Goal: Task Accomplishment & Management: Use online tool/utility

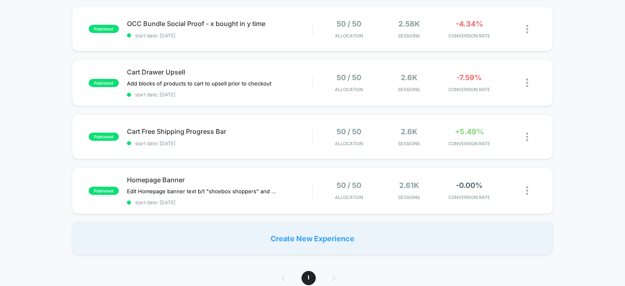
scroll to position [347, 0]
click at [164, 181] on span "Homepage Banner" at bounding box center [220, 180] width 186 height 8
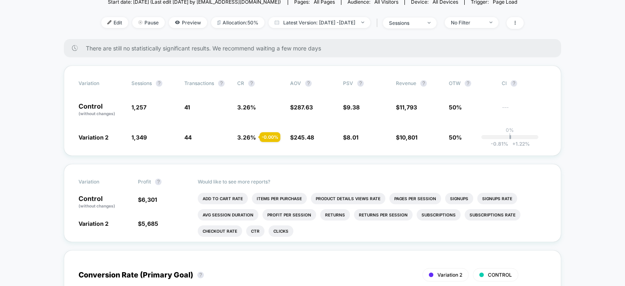
scroll to position [112, 0]
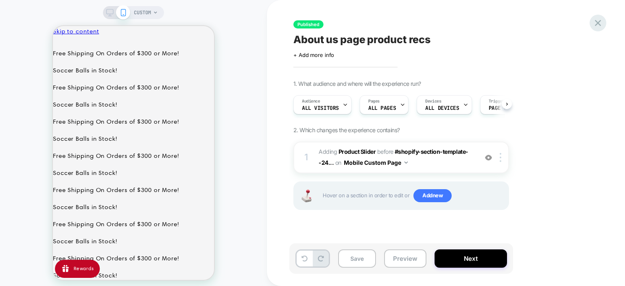
click at [597, 23] on icon at bounding box center [598, 23] width 6 height 6
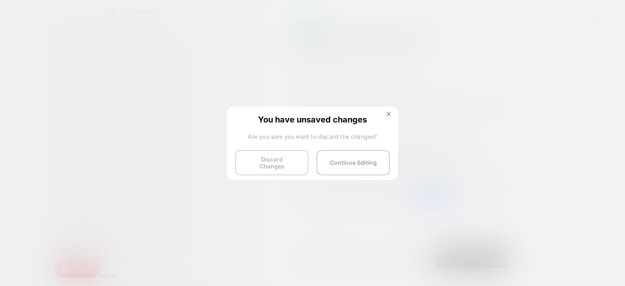
click at [286, 168] on button "Discard Changes" at bounding box center [271, 162] width 73 height 25
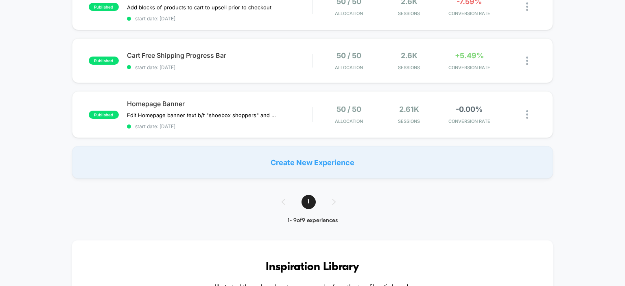
scroll to position [336, 0]
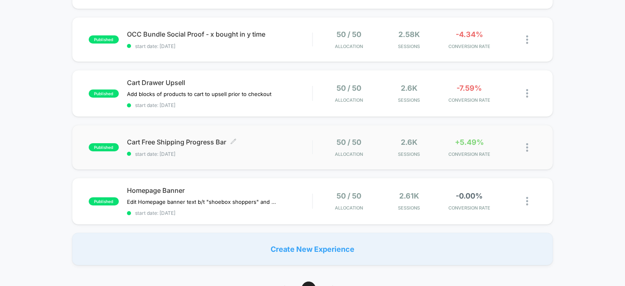
click at [178, 142] on span "Cart Free Shipping Progress Bar Click to edit experience details" at bounding box center [220, 142] width 186 height 8
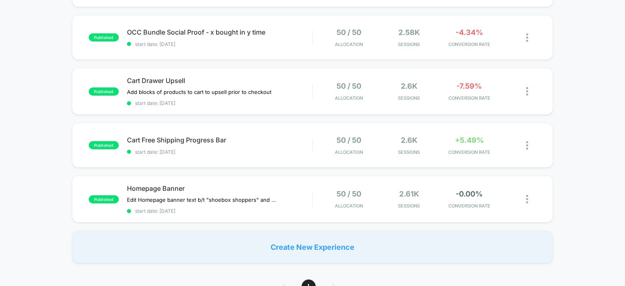
scroll to position [252, 0]
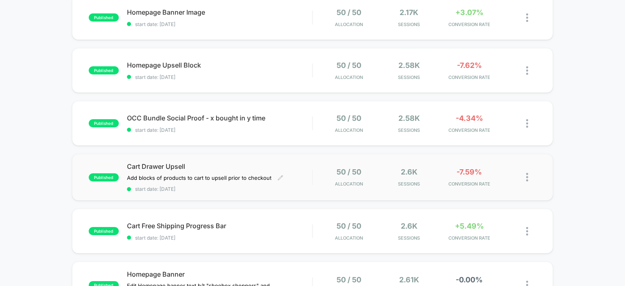
click at [175, 166] on span "Cart Drawer Upsell" at bounding box center [220, 166] width 186 height 8
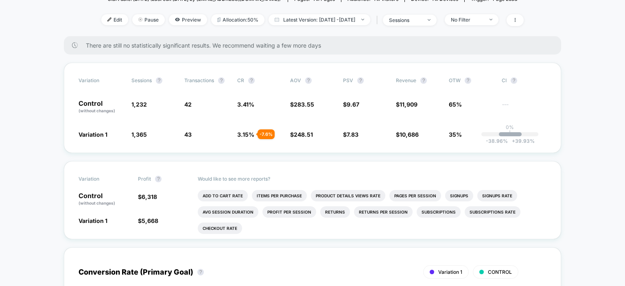
scroll to position [112, 0]
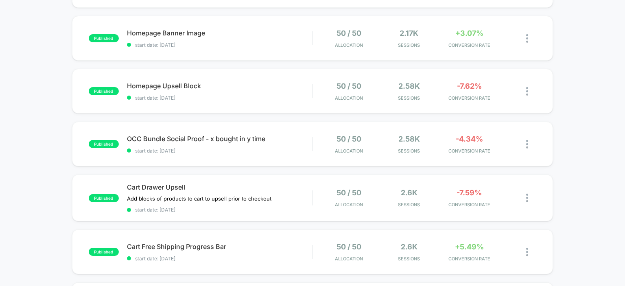
scroll to position [230, 0]
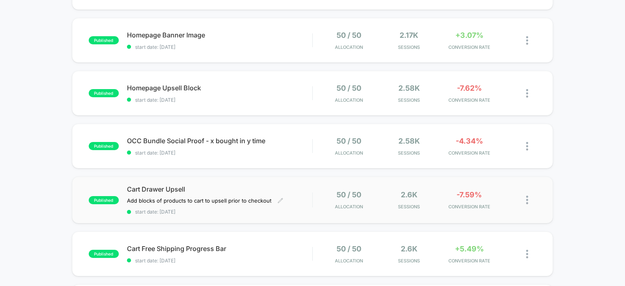
click at [168, 188] on span "Cart Drawer Upsell" at bounding box center [220, 189] width 186 height 8
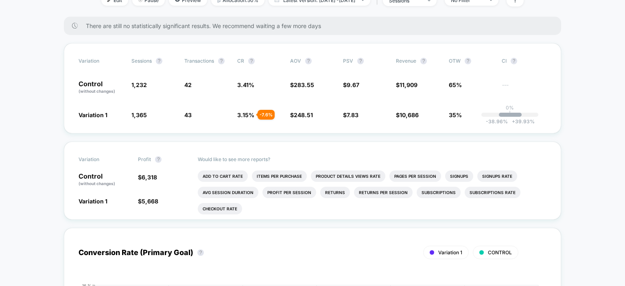
scroll to position [128, 0]
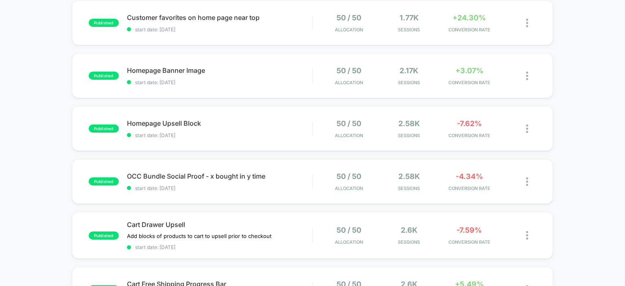
scroll to position [193, 0]
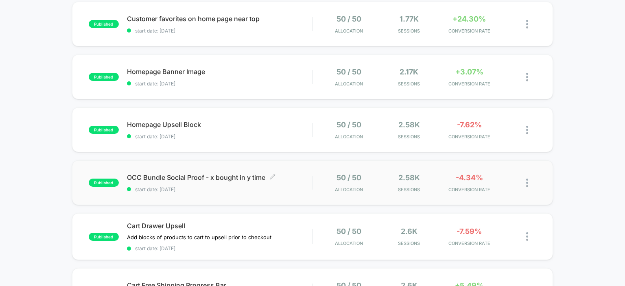
click at [210, 178] on span "OCC Bundle Social Proof - x bought in y time Click to edit experience details" at bounding box center [220, 177] width 186 height 8
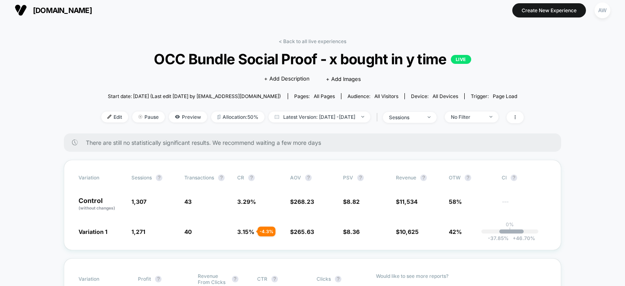
scroll to position [2, 0]
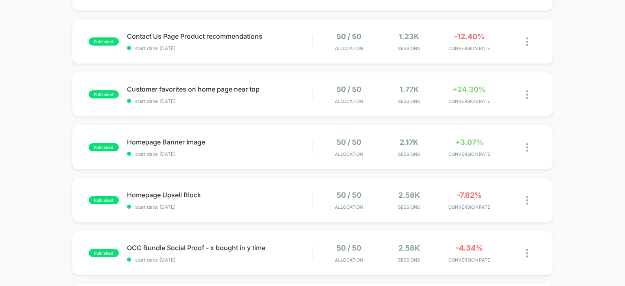
scroll to position [123, 0]
click at [174, 141] on span "Homepage Banner Image Click to edit experience details" at bounding box center [220, 142] width 186 height 8
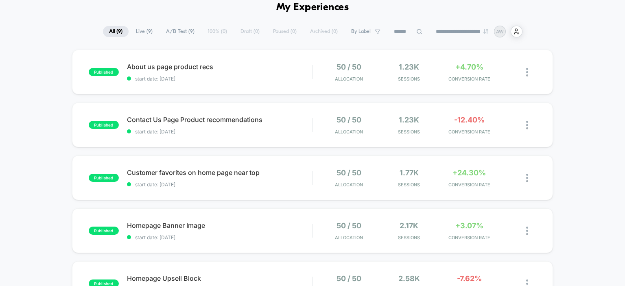
scroll to position [38, 0]
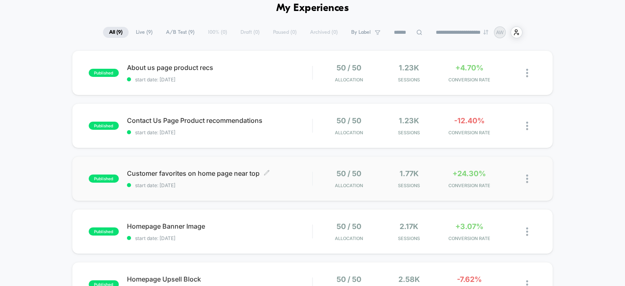
click at [198, 175] on span "Customer favorites on home page near top Click to edit experience details" at bounding box center [220, 173] width 186 height 8
